Goal: Find specific page/section: Find specific page/section

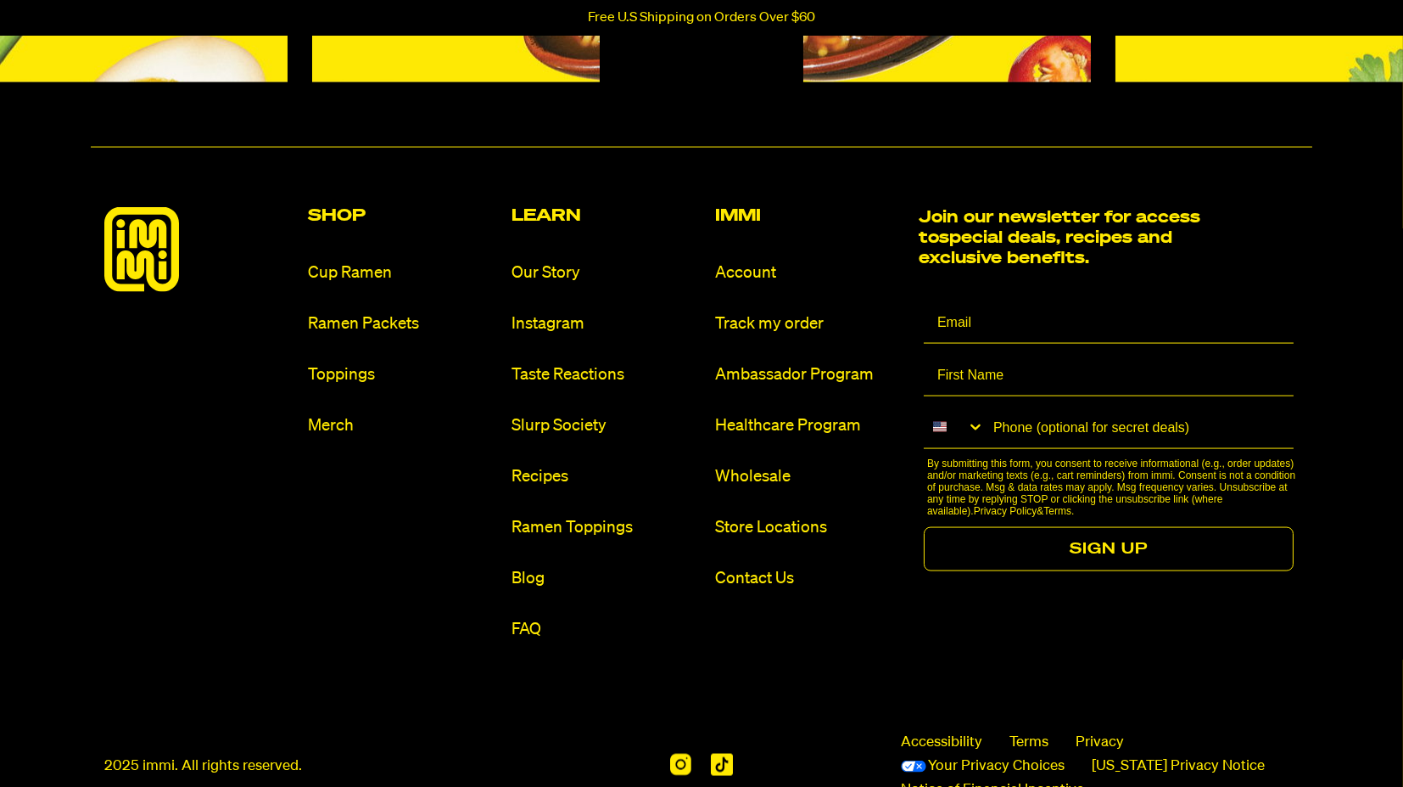
scroll to position [8030, 0]
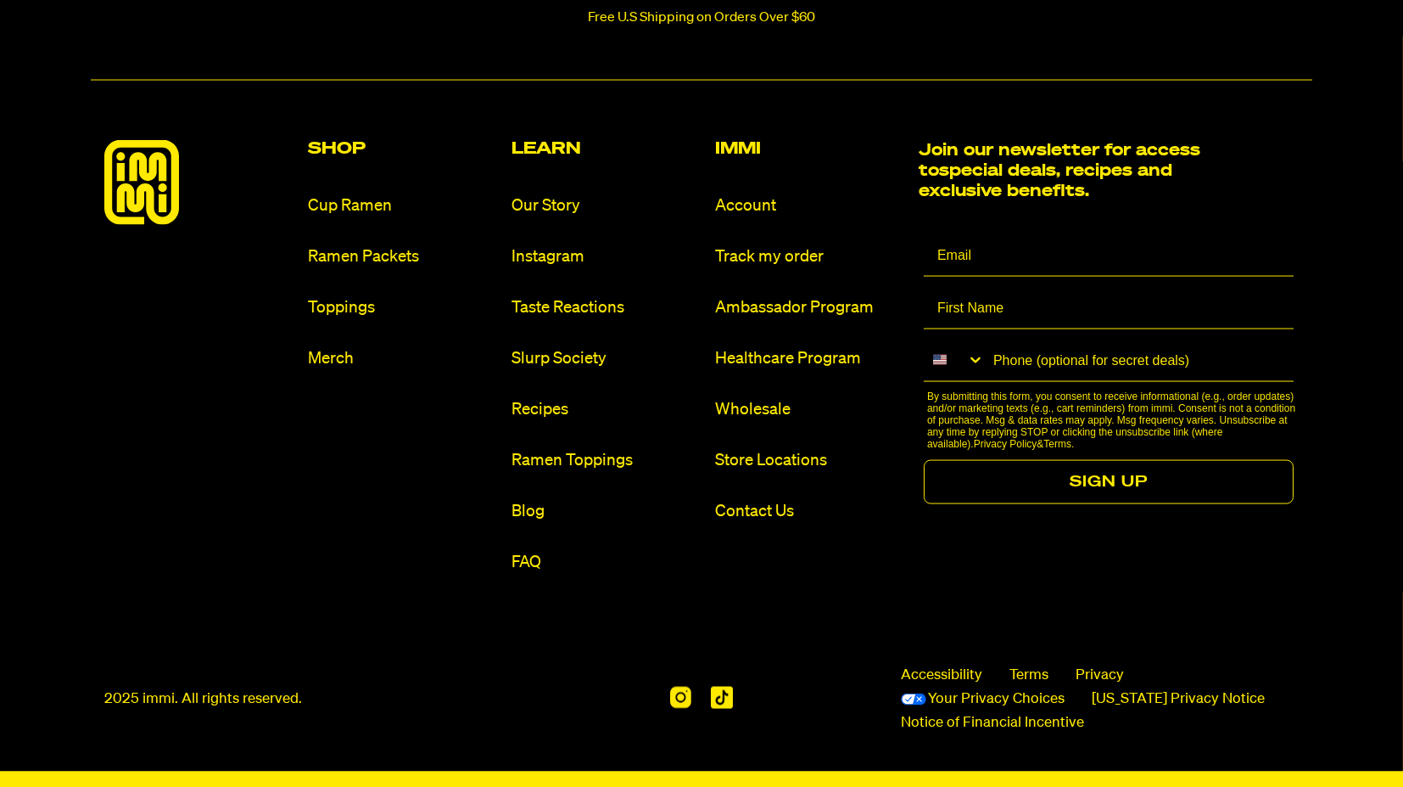
click at [785, 470] on ul "Account Track my order Ambassador Program Healthcare Program Wholesale Store Lo…" at bounding box center [810, 358] width 190 height 328
click at [791, 455] on link "Store Locations" at bounding box center [810, 460] width 190 height 23
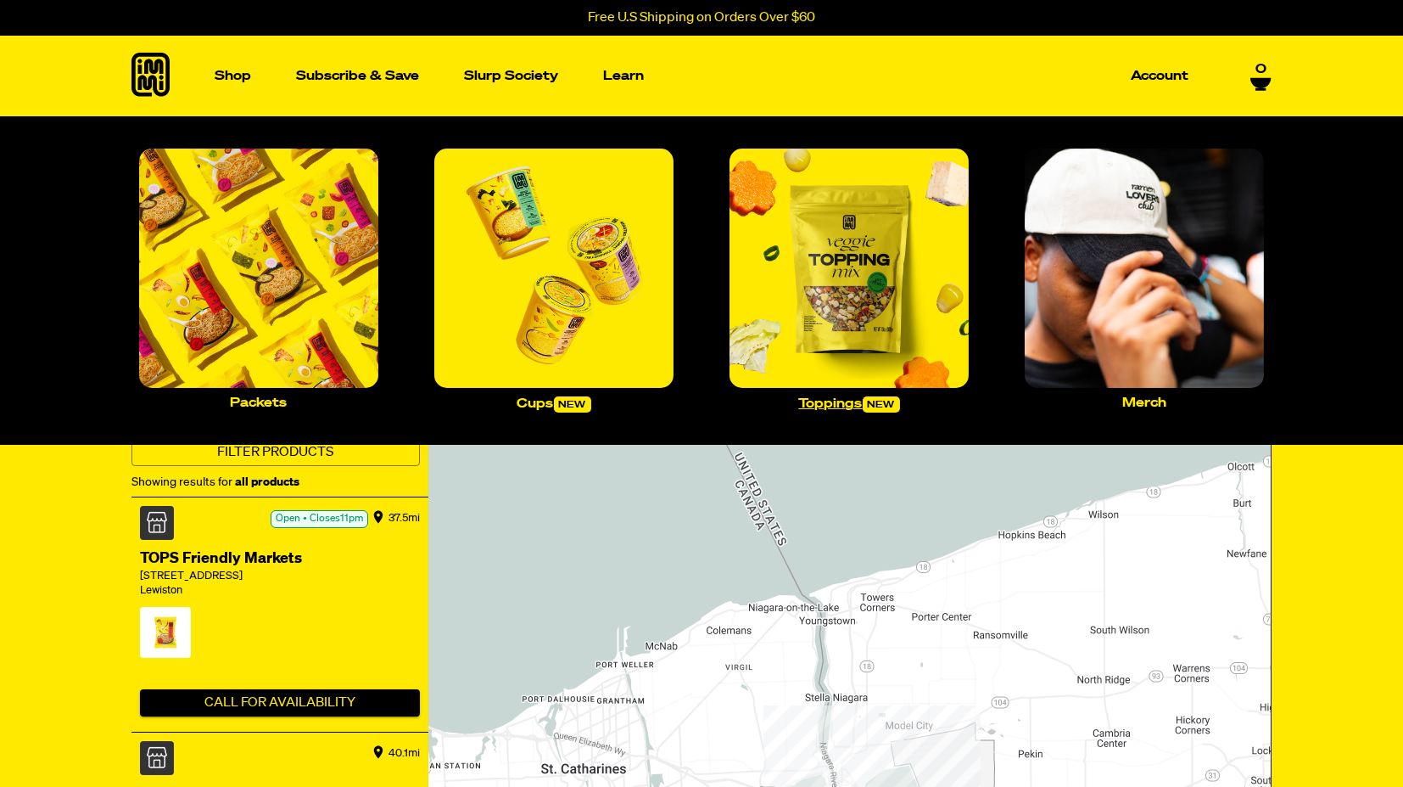
click at [877, 275] on img "Main navigation" at bounding box center [849, 267] width 239 height 239
